Goal: Ask a question: Seek information or help from site administrators or community

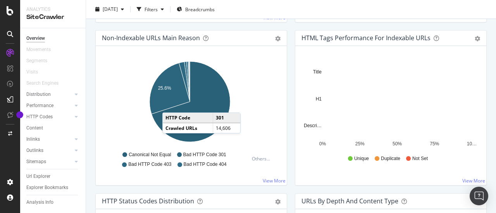
scroll to position [250, 0]
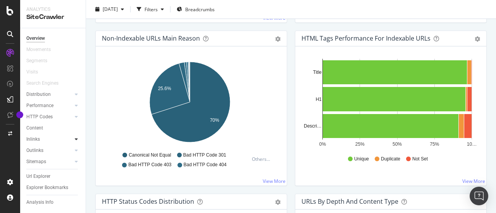
click at [76, 139] on icon at bounding box center [76, 139] width 3 height 5
click at [36, 139] on div "Inlinks" at bounding box center [33, 139] width 14 height 8
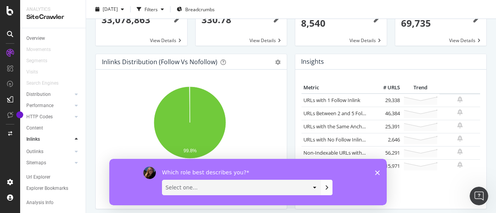
scroll to position [53, 0]
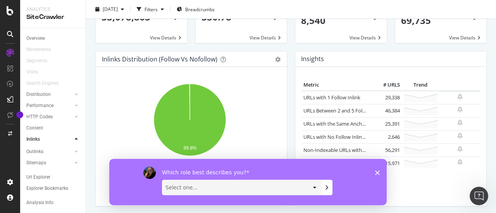
click at [376, 171] on polygon "Close survey" at bounding box center [377, 172] width 5 height 5
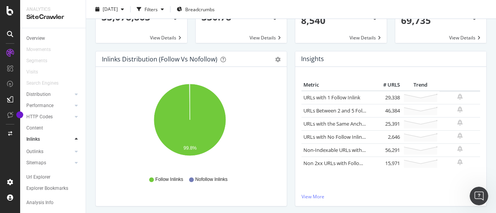
scroll to position [0, 0]
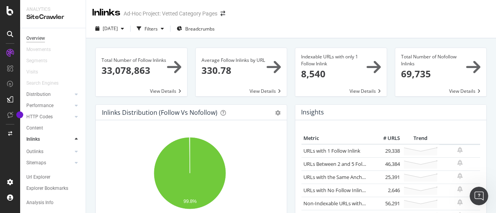
click at [35, 37] on div "Overview" at bounding box center [35, 38] width 19 height 8
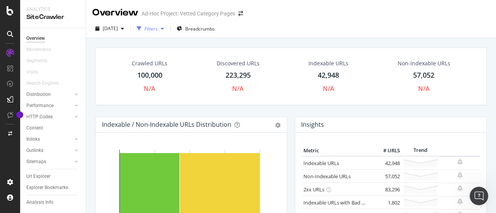
click at [158, 31] on div "Filters" at bounding box center [150, 29] width 13 height 7
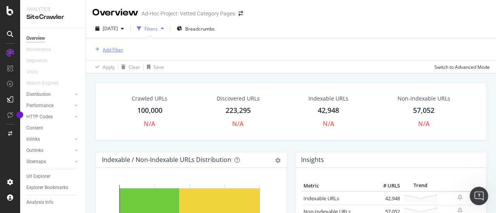
click at [113, 50] on div "Add Filter" at bounding box center [113, 49] width 21 height 7
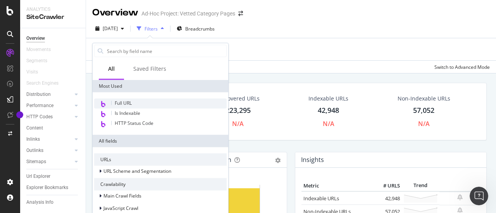
click at [131, 103] on span "Full URL" at bounding box center [123, 103] width 17 height 7
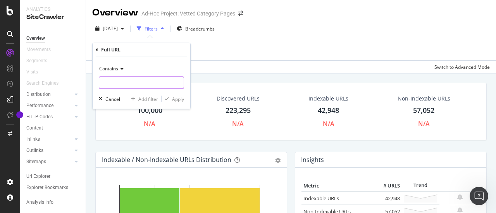
click at [140, 80] on input "text" at bounding box center [141, 83] width 84 height 12
paste input "[DOMAIN_NAME][URL]"
type input "[DOMAIN_NAME][URL]"
click at [180, 97] on div "Apply" at bounding box center [178, 99] width 12 height 7
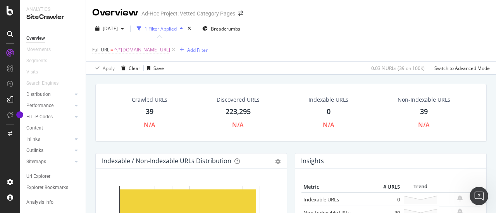
click at [149, 113] on div "39" at bounding box center [150, 112] width 8 height 10
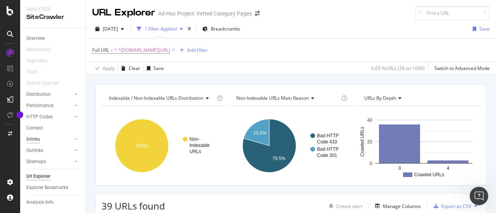
click at [37, 141] on div "Inlinks" at bounding box center [33, 139] width 14 height 8
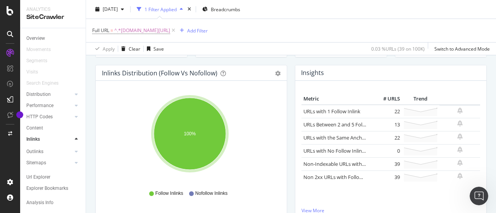
scroll to position [75, 0]
click at [88, 106] on div "Total Number of Follow Inlinks 106 View Details Average Follow Inlinks by URL 2…" at bounding box center [291, 106] width 410 height 213
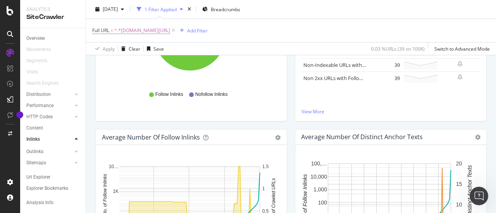
scroll to position [175, 0]
click at [74, 151] on div at bounding box center [76, 152] width 8 height 8
click at [37, 149] on div "Outlinks" at bounding box center [34, 151] width 17 height 8
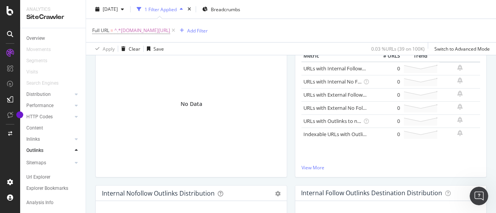
scroll to position [89, 0]
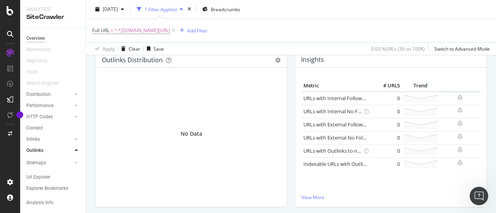
click at [38, 38] on div "Overview" at bounding box center [35, 38] width 19 height 8
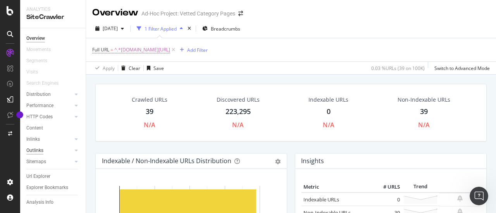
click at [36, 153] on div "Outlinks" at bounding box center [34, 151] width 17 height 8
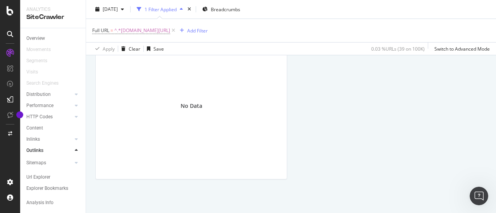
scroll to position [267, 0]
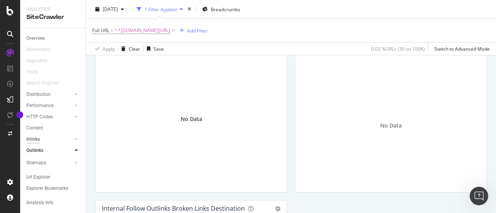
click at [37, 140] on div "Inlinks" at bounding box center [33, 139] width 14 height 8
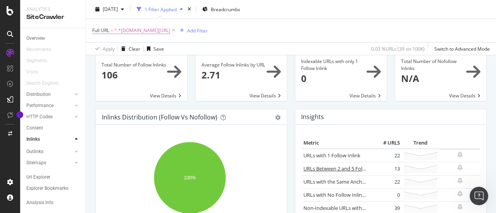
scroll to position [36, 0]
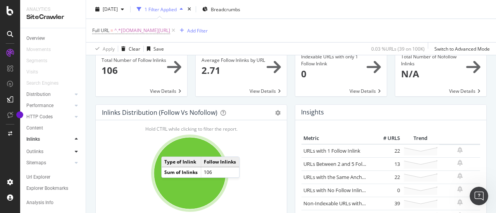
click at [77, 151] on icon at bounding box center [76, 151] width 3 height 5
click at [77, 152] on icon at bounding box center [76, 150] width 3 height 5
click at [63, 143] on link "Inlinks" at bounding box center [49, 139] width 46 height 8
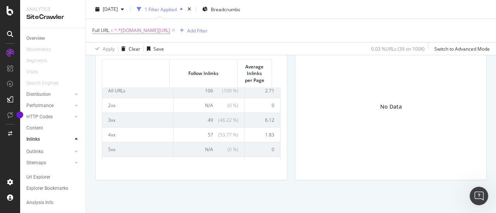
scroll to position [3, 0]
click at [207, 137] on span "57 ( 53.77 % )" at bounding box center [222, 135] width 31 height 7
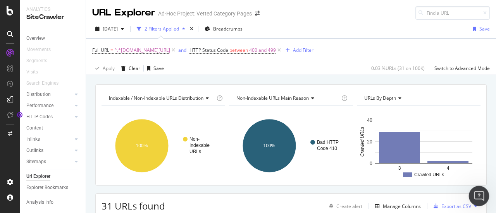
click at [473, 196] on icon "Open Intercom Messenger" at bounding box center [477, 195] width 13 height 13
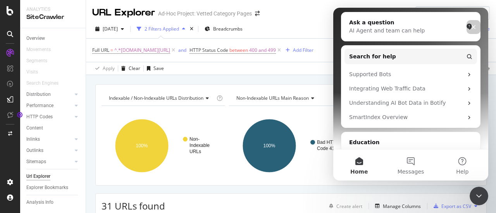
scroll to position [141, 0]
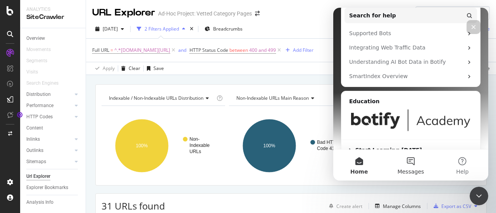
click at [408, 165] on button "Messages" at bounding box center [409, 165] width 51 height 31
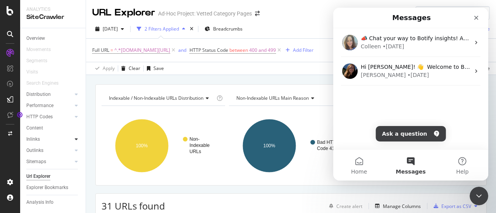
click at [78, 142] on div at bounding box center [76, 139] width 8 height 8
click at [36, 141] on div "Inlinks" at bounding box center [33, 139] width 14 height 8
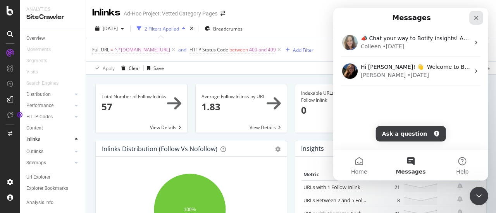
click at [480, 19] on div "Close" at bounding box center [476, 18] width 14 height 14
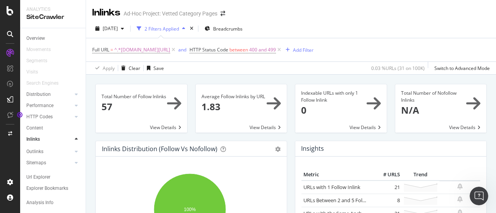
click at [174, 104] on span at bounding box center [141, 108] width 91 height 48
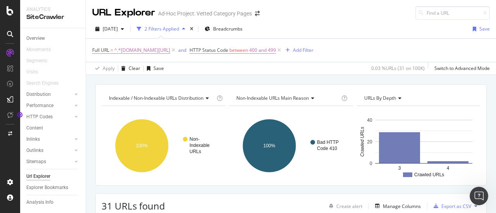
click at [188, 30] on div "button" at bounding box center [183, 29] width 9 height 5
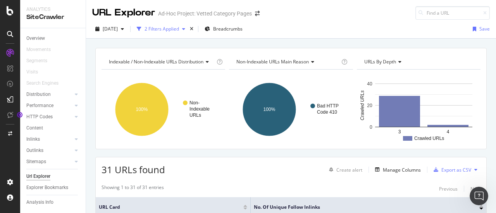
click at [188, 30] on div "button" at bounding box center [183, 29] width 9 height 5
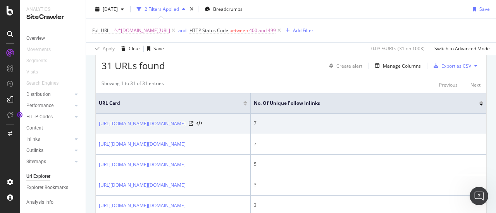
scroll to position [147, 0]
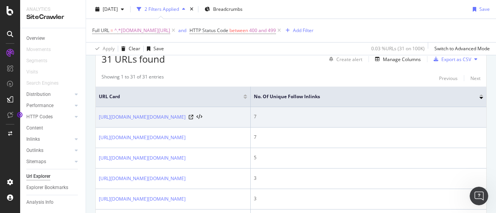
click at [252, 115] on td "7" at bounding box center [367, 117] width 235 height 21
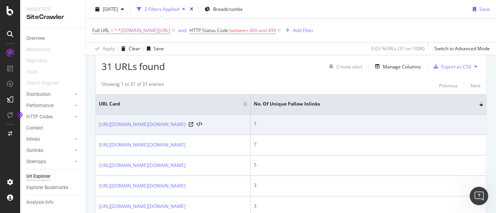
scroll to position [133, 0]
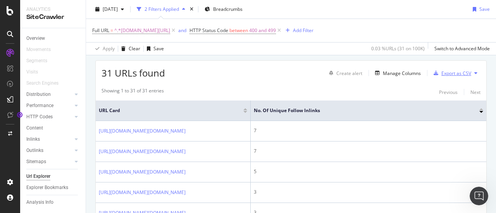
click at [440, 76] on div "Export as CSV" at bounding box center [450, 73] width 41 height 12
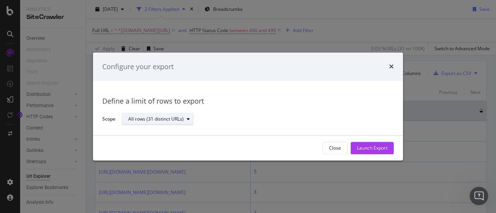
click at [187, 124] on div "All rows (31 distinct URLs)" at bounding box center [160, 119] width 65 height 11
click at [363, 147] on div "Launch Export" at bounding box center [372, 148] width 31 height 7
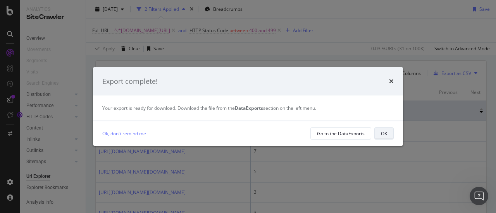
click at [381, 135] on div "OK" at bounding box center [384, 133] width 6 height 7
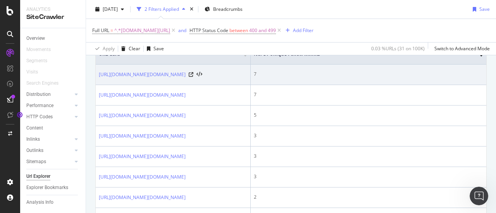
scroll to position [190, 0]
click at [193, 72] on icon at bounding box center [191, 74] width 5 height 5
click at [257, 70] on div "7" at bounding box center [368, 73] width 229 height 7
click at [255, 75] on div "7" at bounding box center [368, 73] width 229 height 7
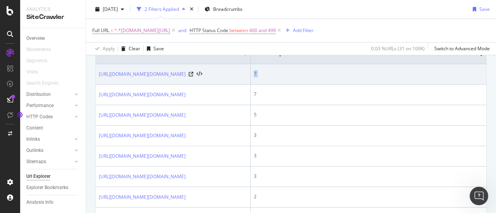
click at [255, 75] on div "7" at bounding box center [368, 73] width 229 height 7
click at [327, 81] on td "7" at bounding box center [367, 74] width 235 height 21
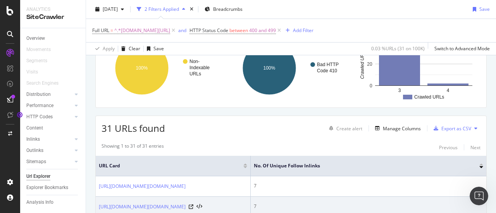
scroll to position [0, 0]
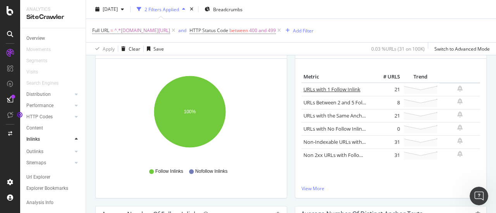
scroll to position [98, 0]
click at [319, 187] on link "View More" at bounding box center [390, 188] width 178 height 7
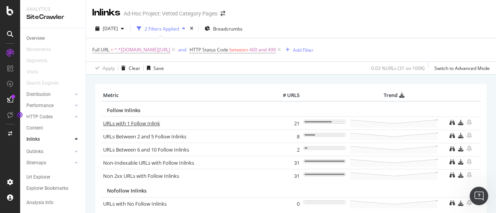
click at [122, 124] on link "URLs with 1 Follow Inlink" at bounding box center [131, 123] width 57 height 7
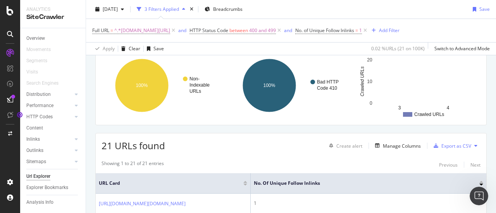
scroll to position [20, 0]
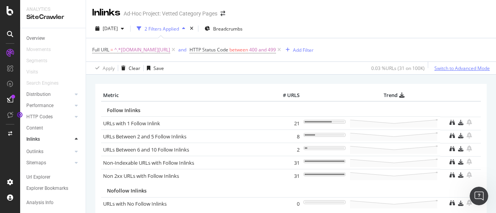
click at [440, 70] on div "Switch to Advanced Mode" at bounding box center [461, 68] width 55 height 7
click at [433, 69] on div "Switch back to Simple mode" at bounding box center [459, 68] width 60 height 7
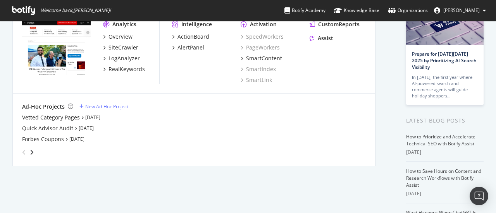
scroll to position [65, 0]
click at [36, 117] on div "Vetted Category Pages" at bounding box center [51, 117] width 58 height 8
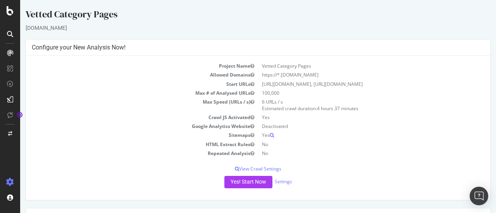
scroll to position [68, 0]
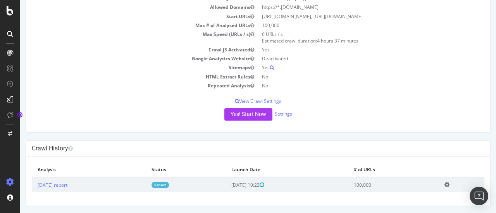
click at [447, 186] on icon at bounding box center [446, 185] width 5 height 6
click at [429, 141] on div "Crawl History" at bounding box center [258, 149] width 464 height 16
click at [48, 183] on link "2025 Sep. 25th report" at bounding box center [53, 185] width 30 height 7
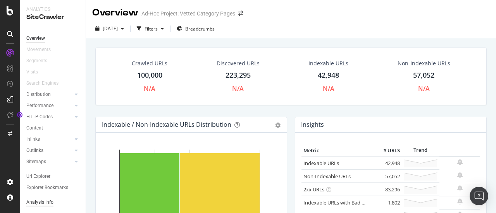
click at [38, 200] on div "Analysis Info" at bounding box center [39, 203] width 27 height 8
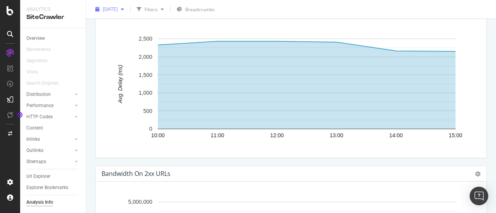
scroll to position [915, 0]
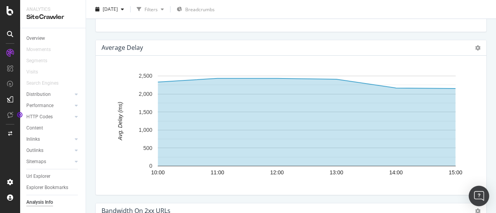
click at [481, 195] on img "Open Intercom Messenger" at bounding box center [478, 196] width 10 height 10
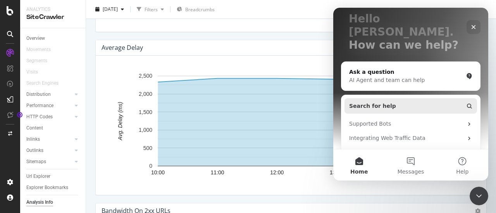
scroll to position [52, 0]
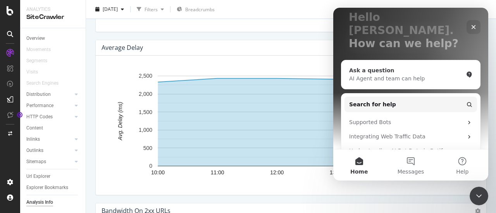
click at [418, 67] on div "Ask a question" at bounding box center [406, 71] width 114 height 8
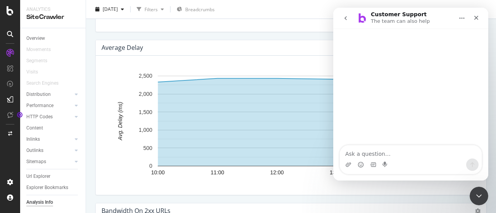
click at [346, 18] on icon "go back" at bounding box center [345, 18] width 6 height 6
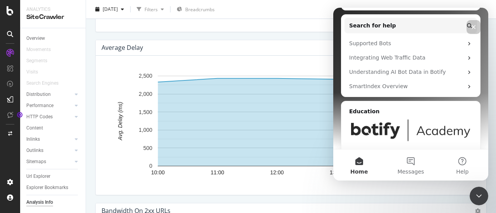
scroll to position [130, 0]
click at [408, 174] on span "Messages" at bounding box center [410, 171] width 27 height 5
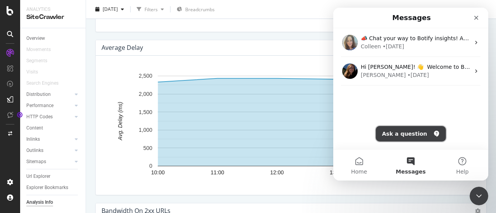
click at [435, 132] on button "Ask a question" at bounding box center [411, 133] width 70 height 15
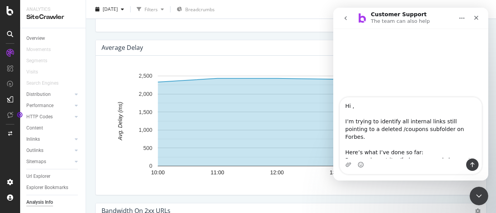
scroll to position [152, 0]
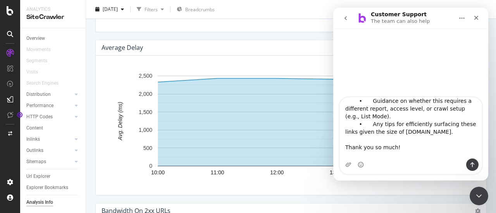
click at [350, 140] on textarea "Hi , I’m trying to identify all internal links still pointing to a deleted /cou…" at bounding box center [410, 128] width 142 height 61
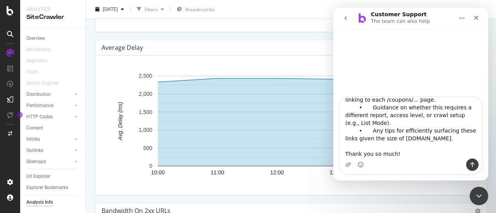
click at [344, 134] on textarea "Hi , I’m trying to identify all internal links still pointing to a deleted /cou…" at bounding box center [410, 128] width 142 height 61
type textarea "Hi , I’m trying to identify all internal links still pointing to a deleted /cou…"
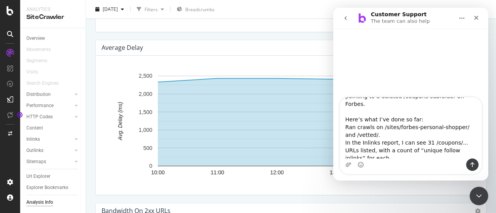
scroll to position [0, 0]
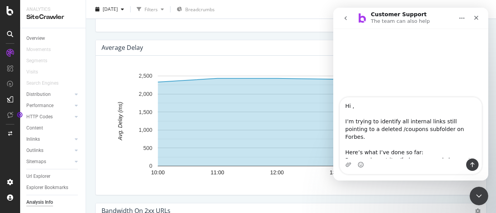
click at [344, 140] on textarea "Hi , I’m trying to identify all internal links still pointing to a deleted /cou…" at bounding box center [410, 128] width 142 height 61
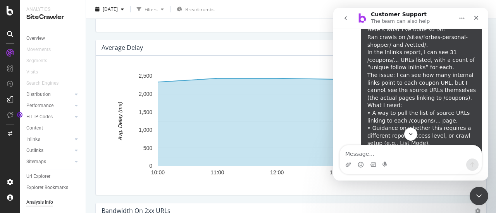
scroll to position [87, 0]
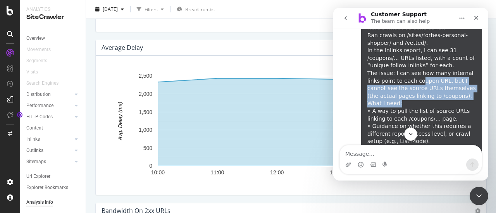
drag, startPoint x: 403, startPoint y: 78, endPoint x: 411, endPoint y: 100, distance: 23.6
click at [411, 100] on div "Here’s what I’ve done so far: Ran crawls on /sites/forbes-personal-shopper/ and…" at bounding box center [421, 107] width 108 height 167
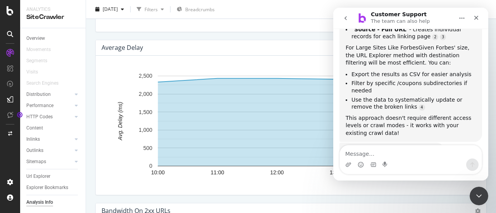
scroll to position [477, 0]
click at [360, 115] on div "This approach doesn't require different access levels or crawl modes - it works…" at bounding box center [410, 126] width 130 height 23
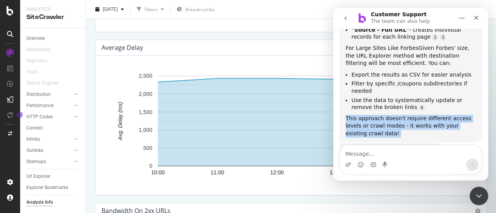
click at [360, 115] on div "This approach doesn't require different access levels or crawl modes - it works…" at bounding box center [410, 126] width 130 height 23
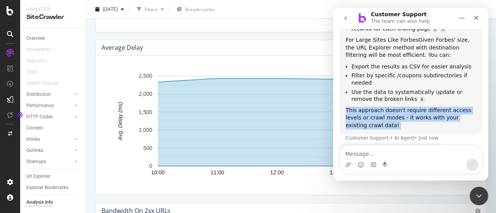
click at [360, 107] on div "This approach doesn't require different access levels or crawl modes - it works…" at bounding box center [410, 118] width 130 height 23
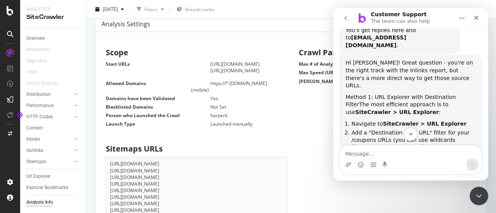
scroll to position [0, 0]
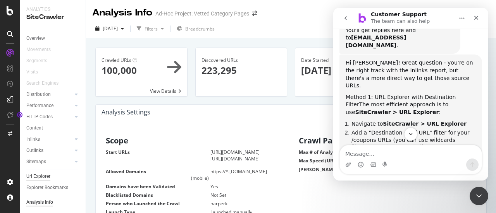
click at [46, 175] on div "Url Explorer" at bounding box center [38, 177] width 24 height 8
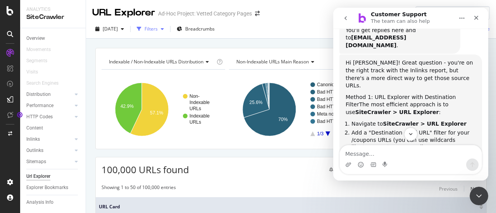
click at [158, 27] on div "Filters" at bounding box center [150, 29] width 13 height 7
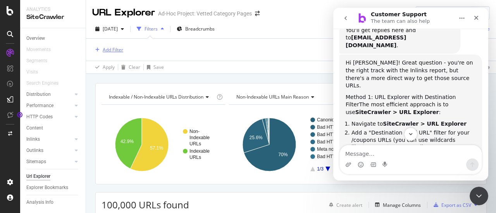
click at [109, 48] on div "Add Filter" at bounding box center [113, 49] width 21 height 7
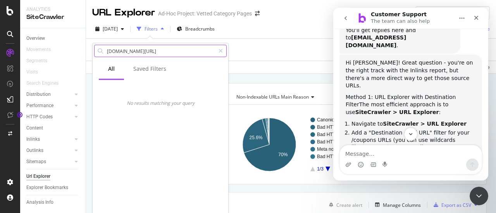
type input "[DOMAIN_NAME][URL]"
click at [173, 50] on input "[DOMAIN_NAME][URL]" at bounding box center [160, 51] width 109 height 12
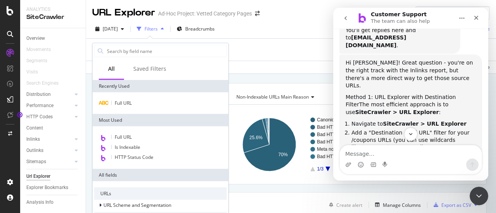
click at [276, 51] on div "Add Filter" at bounding box center [290, 50] width 397 height 22
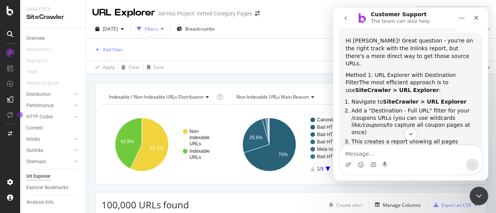
scroll to position [305, 0]
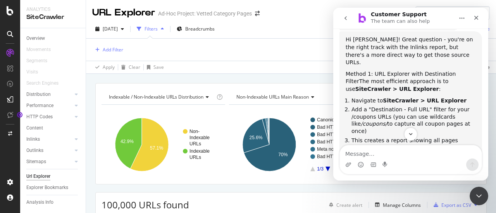
click at [205, 80] on div "Indexable / Non-Indexable URLs distribution Chart (by Value) Table Expand Expor…" at bounding box center [291, 83] width 410 height 19
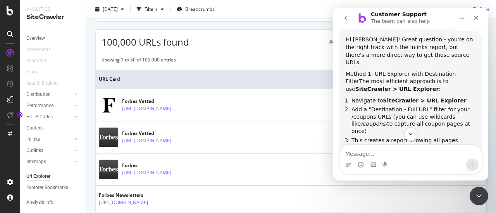
scroll to position [0, 0]
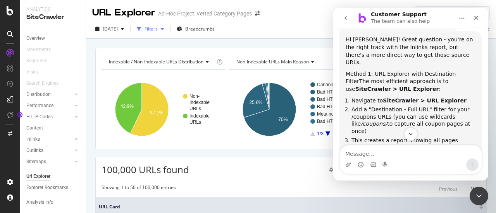
click at [167, 32] on div "Filters" at bounding box center [150, 29] width 33 height 12
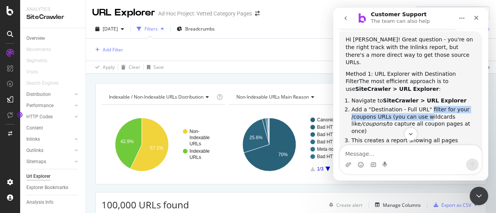
drag, startPoint x: 424, startPoint y: 84, endPoint x: 424, endPoint y: 95, distance: 11.2
click at [424, 106] on li "Add a "Destination - Full URL" filter for your /coupons URLs (you can use wildc…" at bounding box center [413, 120] width 124 height 29
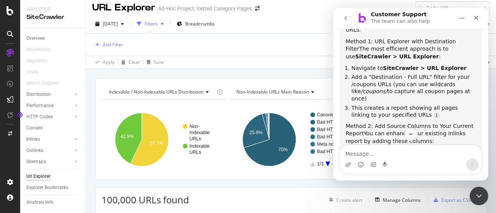
scroll to position [342, 0]
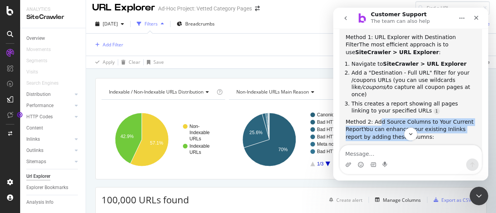
drag, startPoint x: 377, startPoint y: 88, endPoint x: 384, endPoint y: 106, distance: 19.3
click at [384, 106] on div "Hi Harper! Great question - you're on the right track with the Inlinks report, …" at bounding box center [410, 135] width 130 height 273
click at [384, 118] on div "Method 2: Add Source Columns to Your Current Report You can enhance your existi…" at bounding box center [410, 129] width 130 height 23
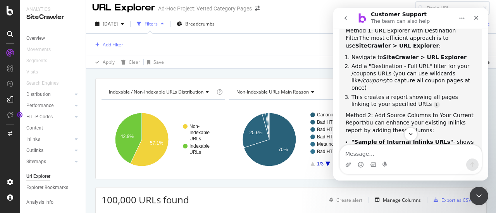
scroll to position [350, 0]
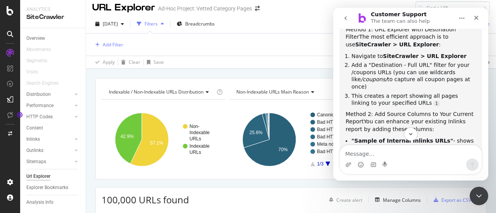
click at [384, 138] on b ""Sample of Internal Inlinks URLs"" at bounding box center [402, 141] width 102 height 6
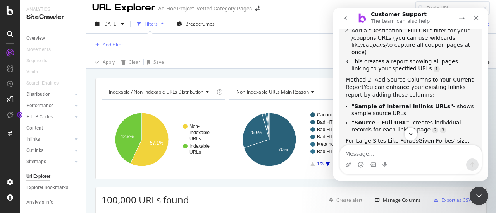
click at [384, 138] on span "For Large Sites Like Forbes" at bounding box center [381, 141] width 73 height 6
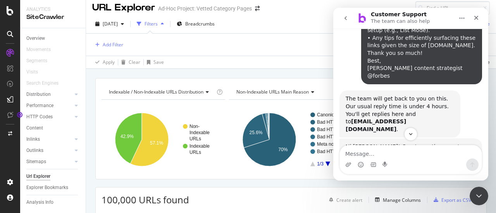
scroll to position [190, 0]
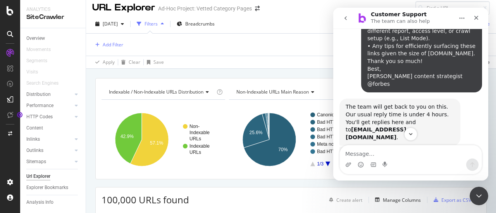
click at [397, 103] on div "The team will get back to you on this. Our usual reply time is under 4 hours. Y…" at bounding box center [399, 122] width 108 height 38
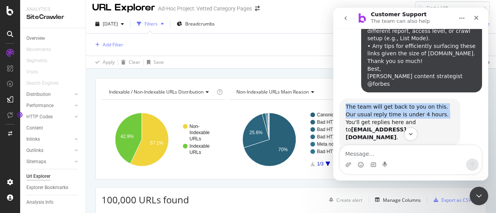
click at [397, 103] on div "The team will get back to you on this. Our usual reply time is under 4 hours. Y…" at bounding box center [399, 122] width 108 height 38
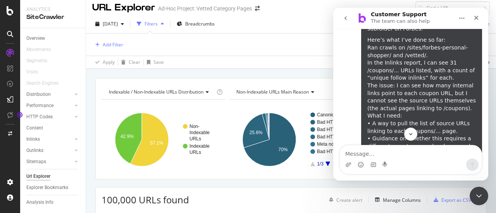
scroll to position [75, 0]
